Goal: Transaction & Acquisition: Subscribe to service/newsletter

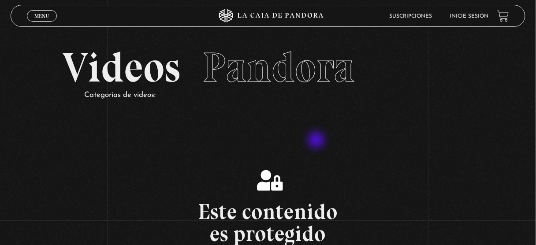
scroll to position [106, 0]
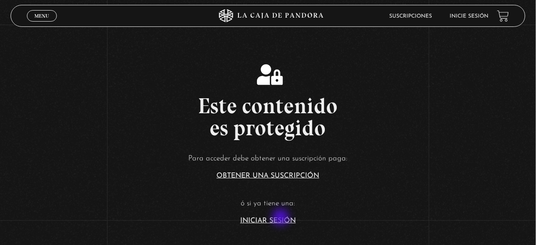
click at [280, 218] on link "Iniciar Sesión" at bounding box center [268, 220] width 56 height 7
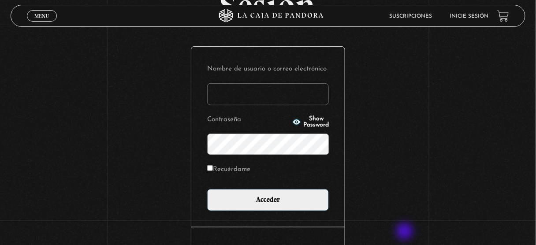
scroll to position [134, 0]
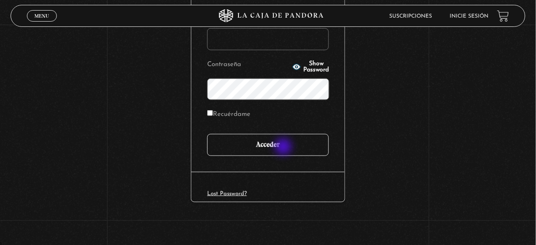
type input "juligonzalez26.10@gmail.com"
click at [286, 151] on input "Acceder" at bounding box center [268, 145] width 122 height 22
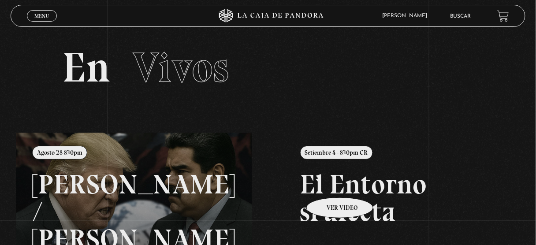
scroll to position [106, 0]
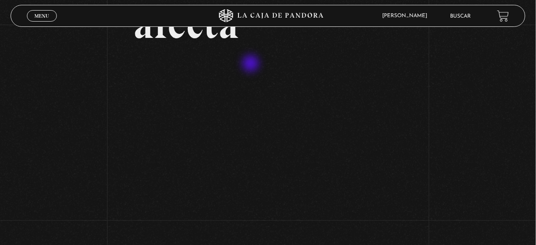
scroll to position [209, 0]
